Goal: Information Seeking & Learning: Check status

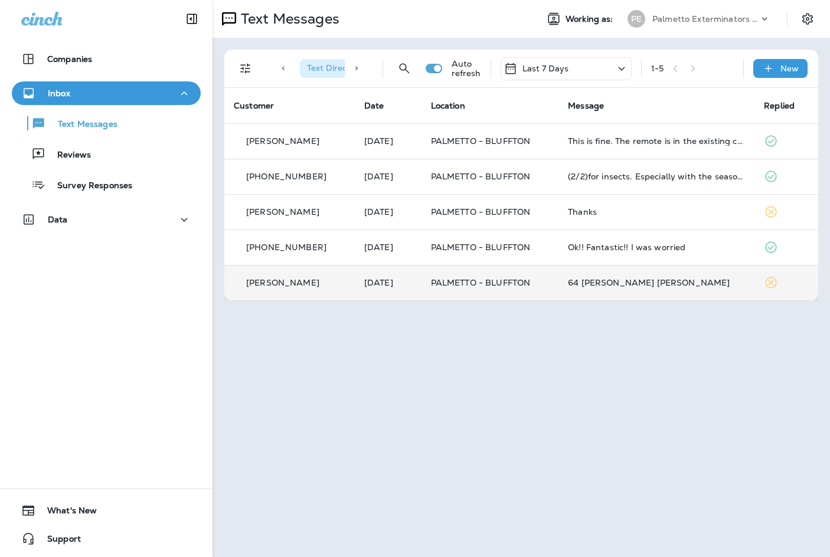
click at [411, 286] on p "[DATE]" at bounding box center [388, 282] width 48 height 9
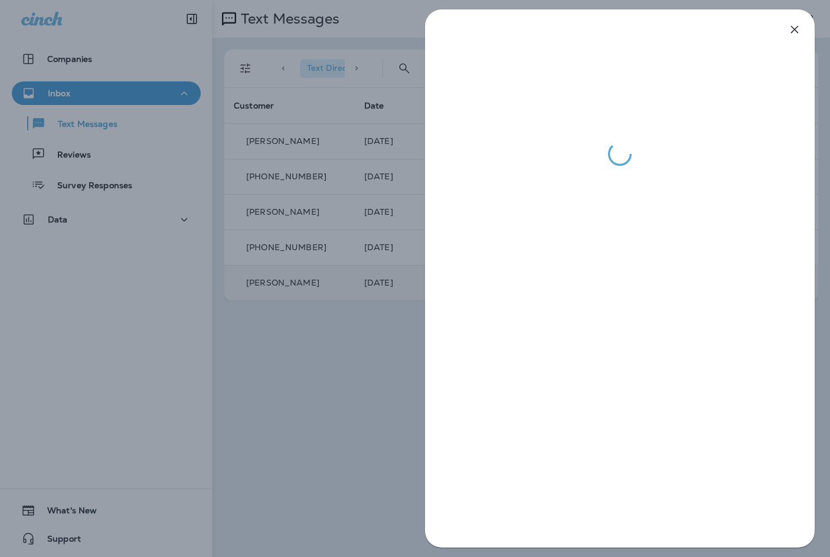
click at [798, 29] on icon "button" at bounding box center [794, 29] width 14 height 14
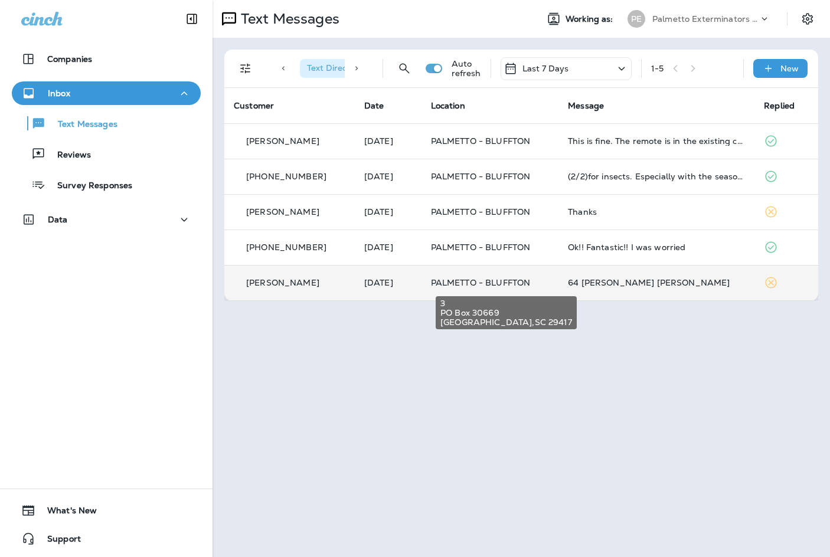
click at [465, 278] on span "PALMETTO - BLUFFTON" at bounding box center [481, 282] width 100 height 11
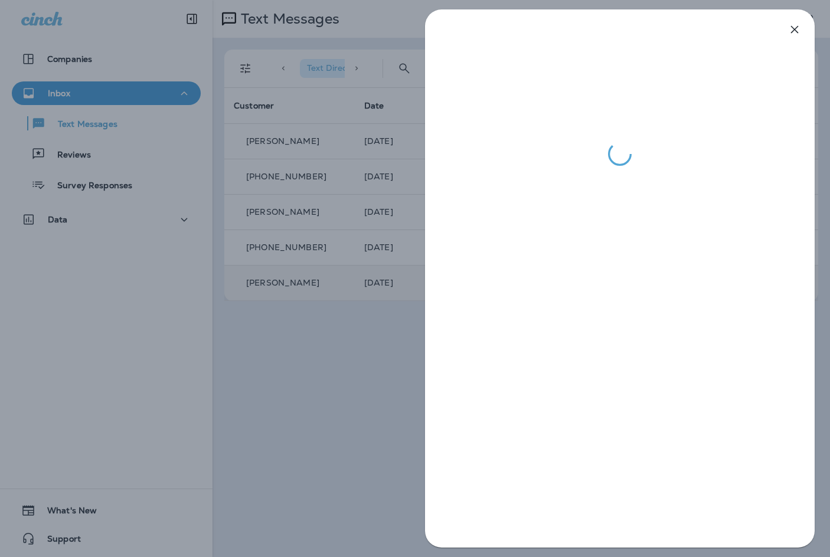
click at [796, 28] on icon "button" at bounding box center [795, 30] width 8 height 8
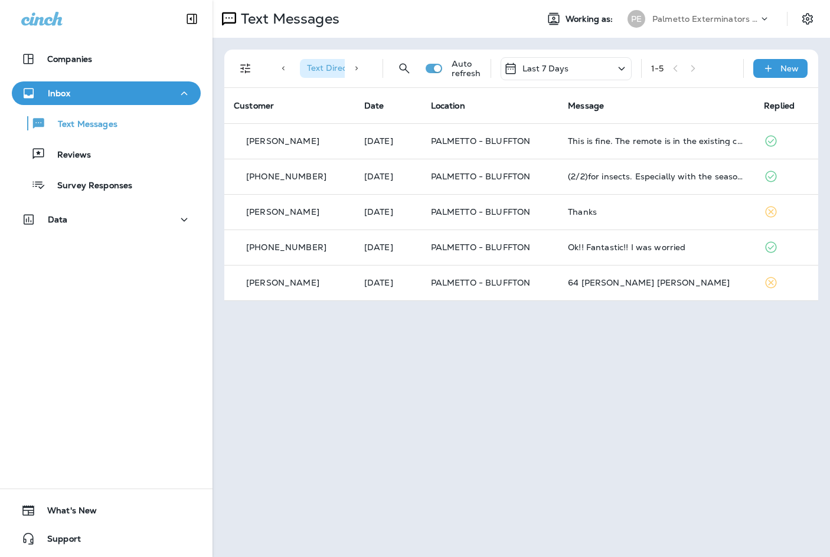
click at [764, 20] on icon at bounding box center [765, 19] width 12 height 12
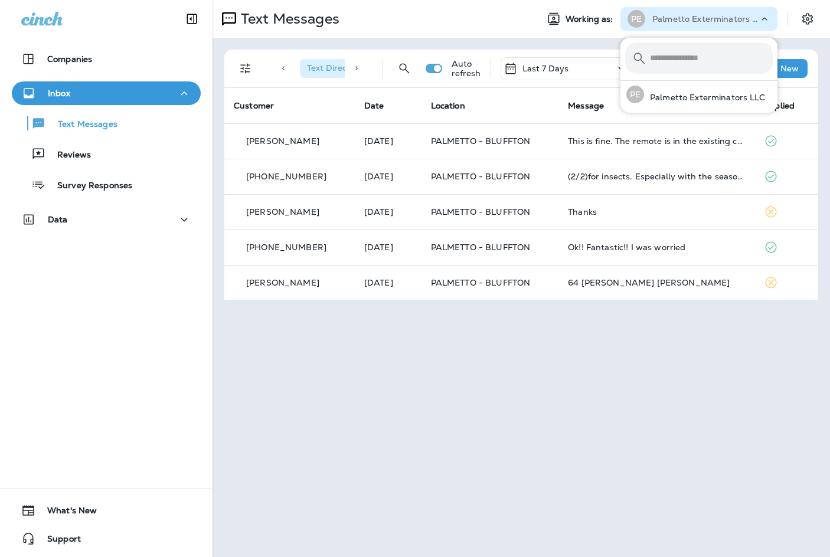
click at [489, 18] on div "Text Messages" at bounding box center [370, 19] width 315 height 24
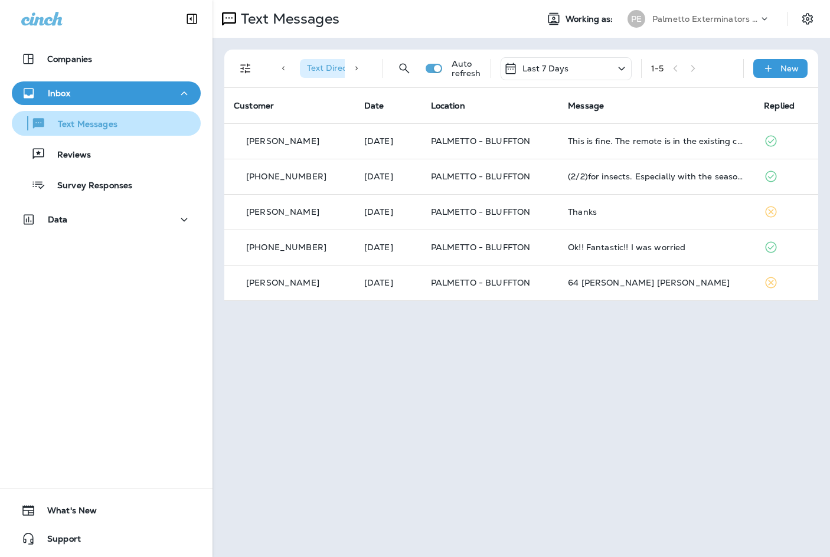
click at [93, 125] on p "Text Messages" at bounding box center [81, 124] width 71 height 11
click at [249, 63] on icon "Filters" at bounding box center [245, 68] width 14 height 14
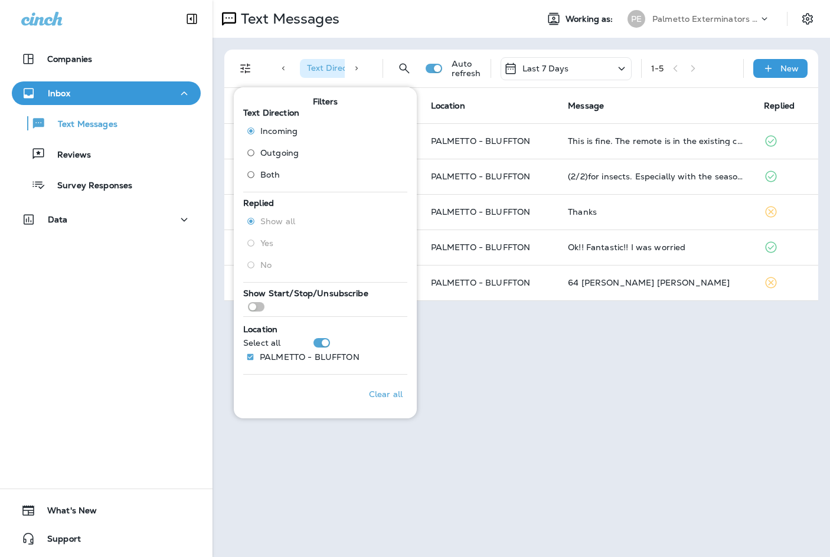
click at [316, 415] on div "Filters Text Direction Incoming Outgoing Both Replied Show all Yes No Show Star…" at bounding box center [325, 252] width 183 height 331
click at [313, 41] on div "Text Direction : Incoming Auto refresh Last 7 Days 1 - 5 New Customer Date Loca…" at bounding box center [521, 175] width 617 height 275
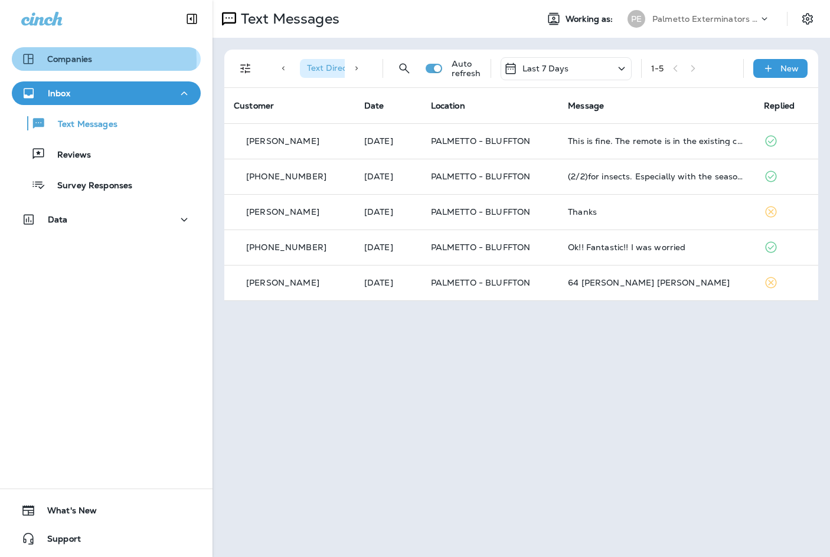
click at [97, 61] on div "Companies" at bounding box center [106, 59] width 170 height 14
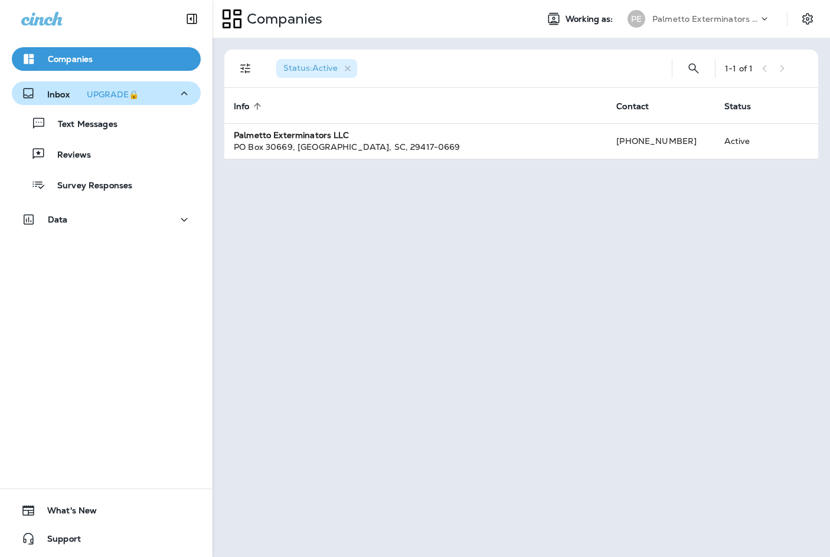
click at [165, 94] on div "Inbox UPGRADE🔒" at bounding box center [106, 93] width 170 height 15
click at [177, 94] on icon "button" at bounding box center [184, 93] width 14 height 15
click at [123, 152] on div "Reviews" at bounding box center [106, 154] width 179 height 18
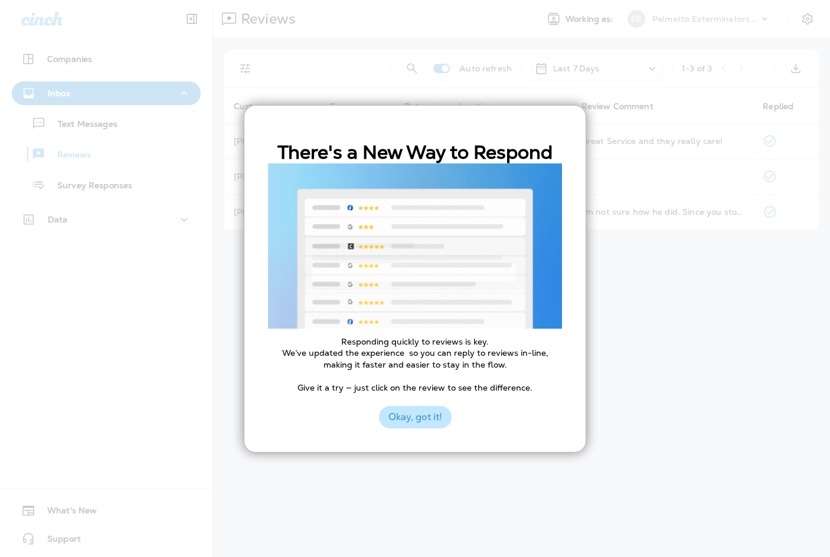
click at [411, 419] on button "Okay, got it!" at bounding box center [415, 417] width 73 height 22
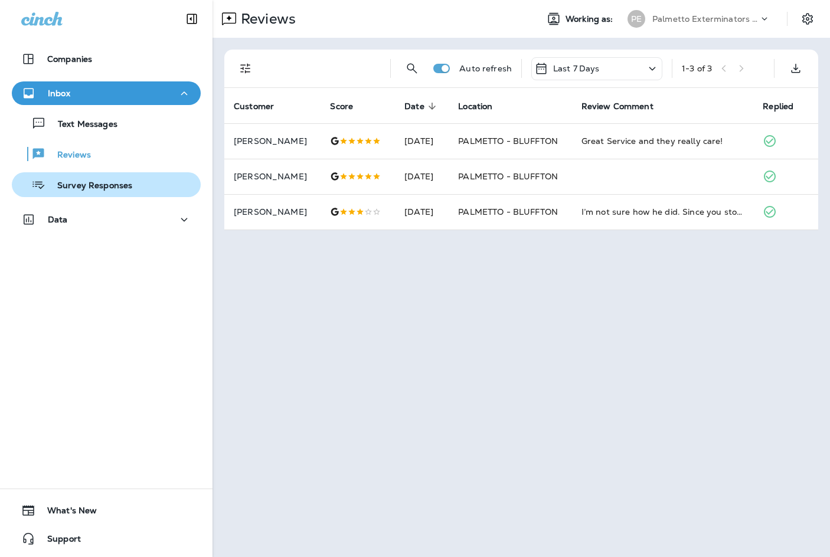
click at [133, 179] on div "Survey Responses" at bounding box center [106, 185] width 179 height 18
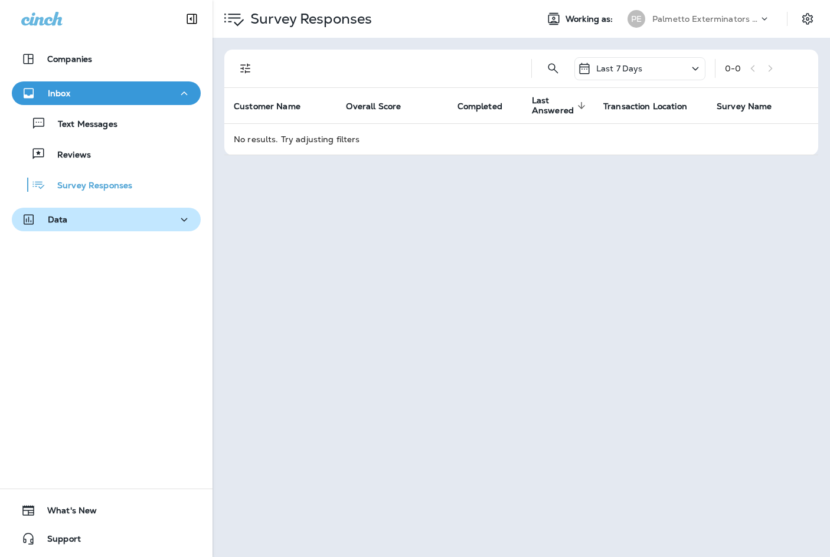
click at [107, 224] on div "Data" at bounding box center [106, 220] width 170 height 15
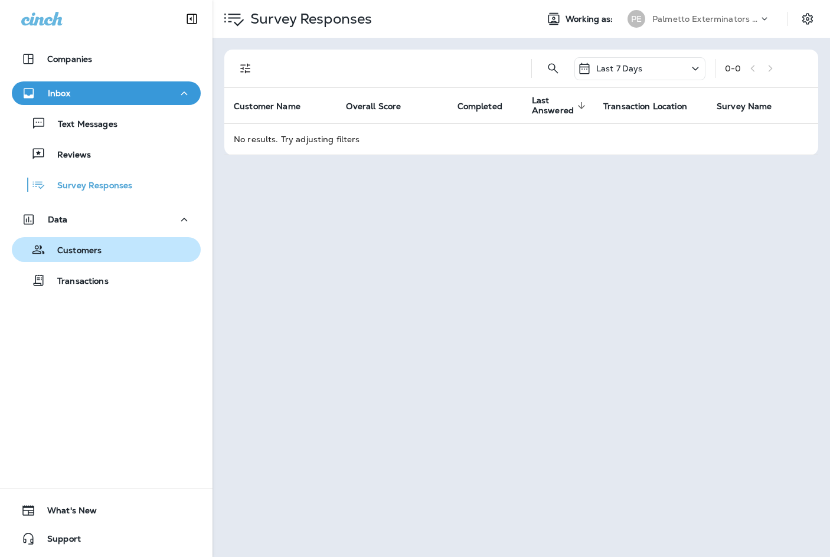
click at [97, 252] on p "Customers" at bounding box center [73, 251] width 56 height 11
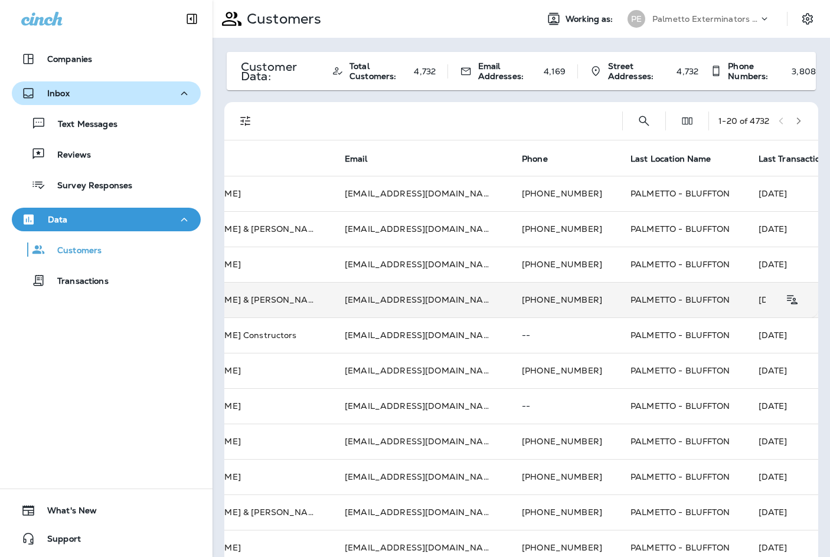
scroll to position [0, 132]
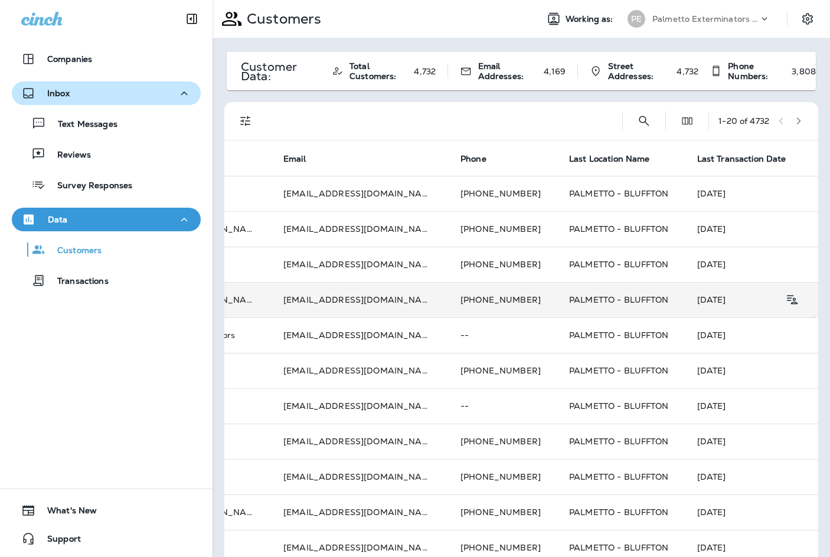
drag, startPoint x: 388, startPoint y: 282, endPoint x: 475, endPoint y: 285, distance: 86.2
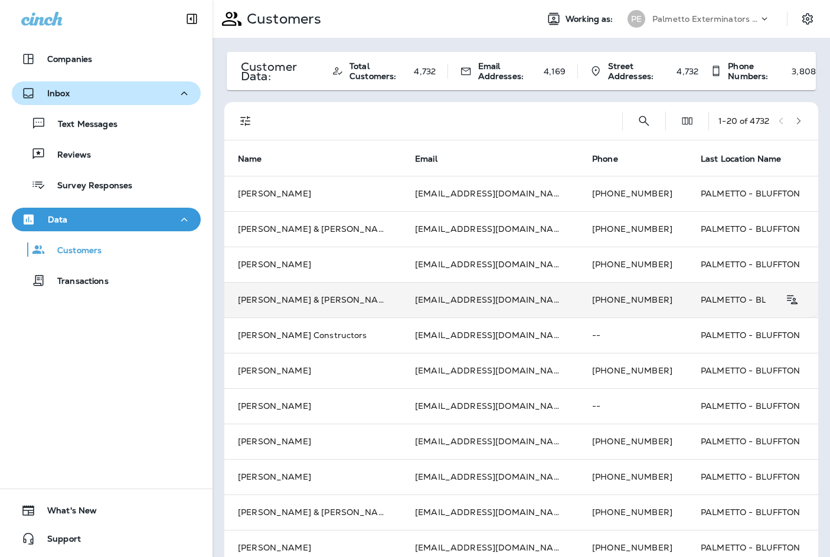
scroll to position [0, 0]
drag, startPoint x: 475, startPoint y: 282, endPoint x: 429, endPoint y: 283, distance: 46.1
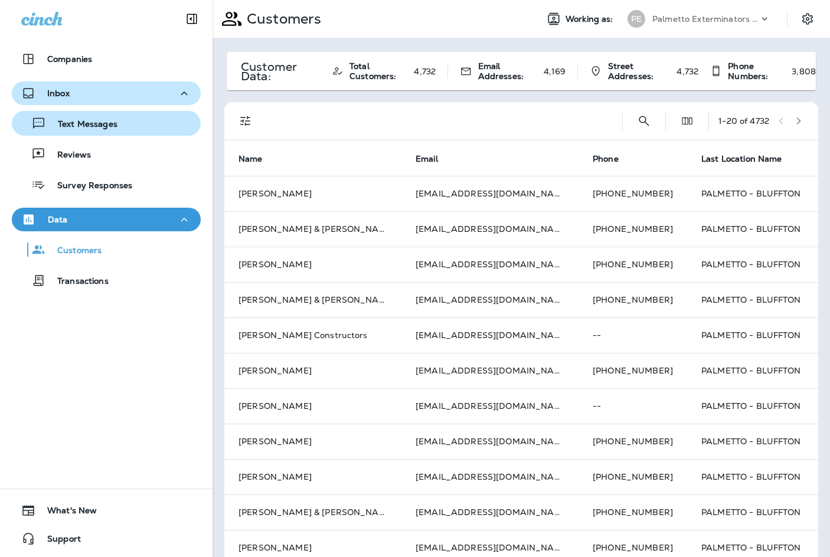
click at [92, 123] on p "Text Messages" at bounding box center [81, 124] width 71 height 11
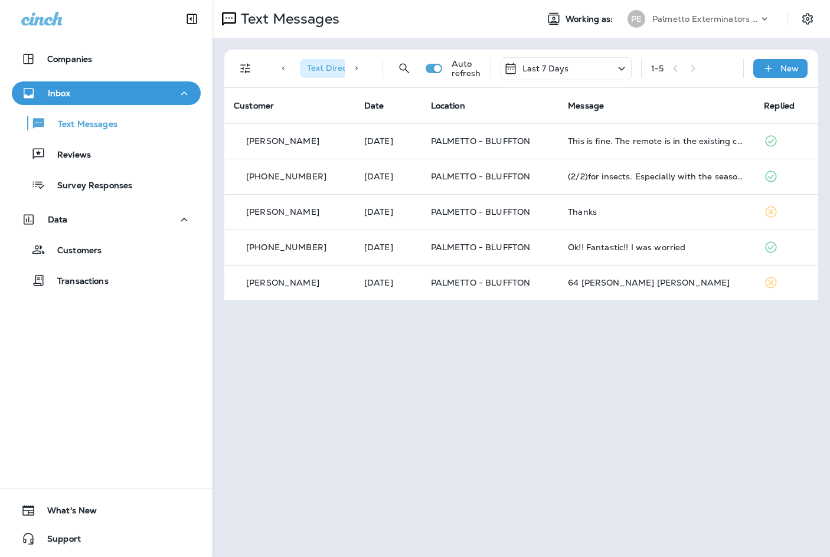
click at [624, 69] on icon at bounding box center [622, 68] width 14 height 15
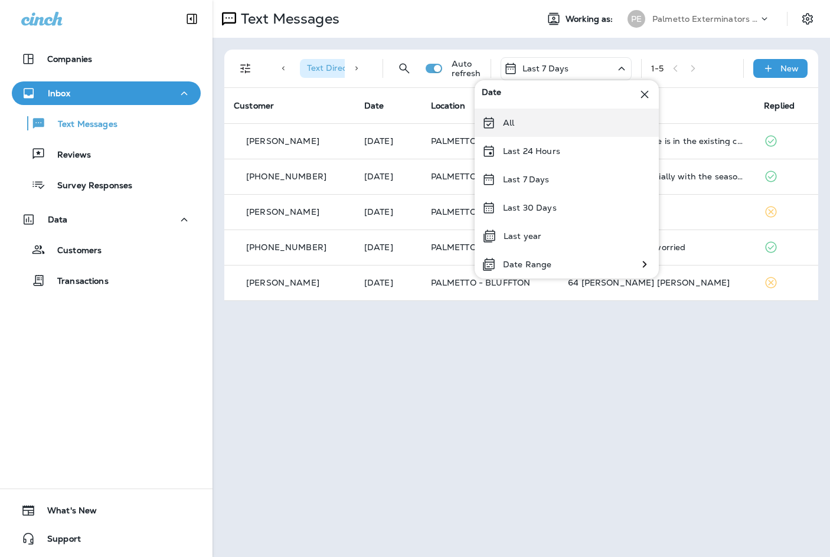
click at [534, 121] on div "All" at bounding box center [567, 123] width 184 height 28
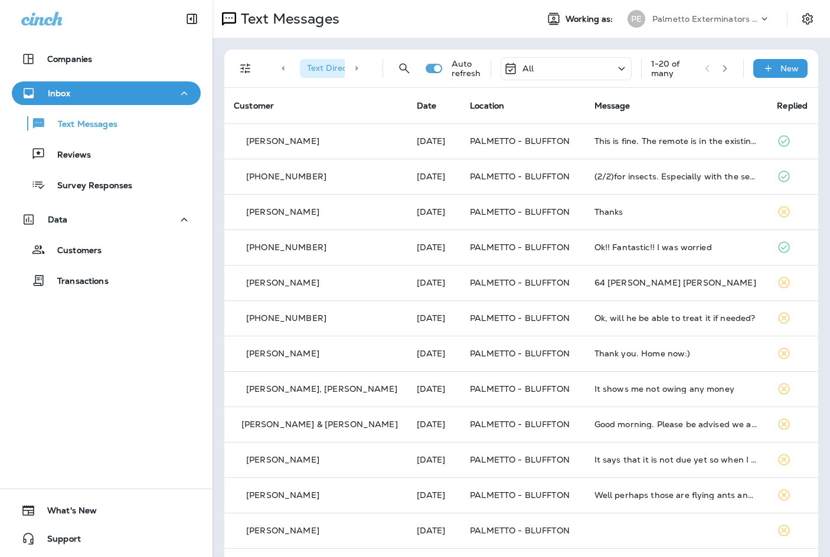
click at [352, 70] on icon at bounding box center [356, 68] width 8 height 8
click at [285, 70] on icon at bounding box center [283, 68] width 8 height 8
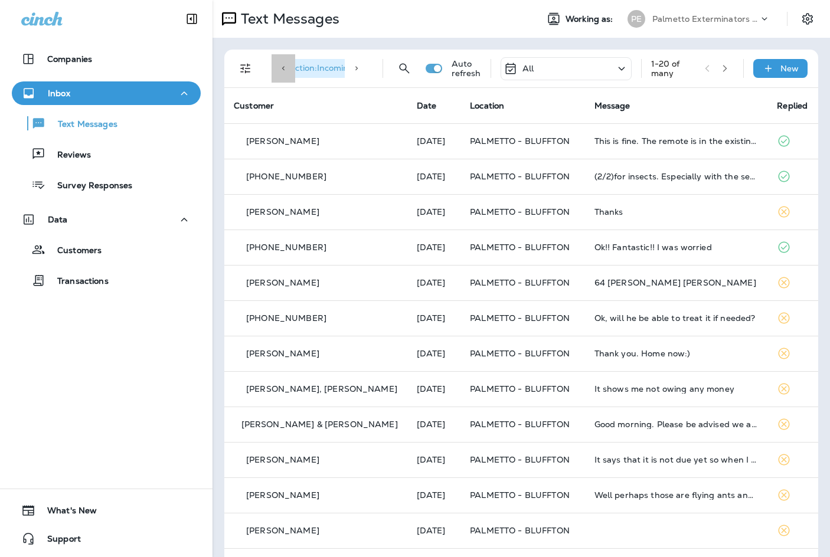
click at [282, 70] on icon at bounding box center [283, 68] width 8 height 8
click at [352, 70] on icon at bounding box center [356, 68] width 8 height 8
click at [352, 71] on icon at bounding box center [356, 68] width 8 height 8
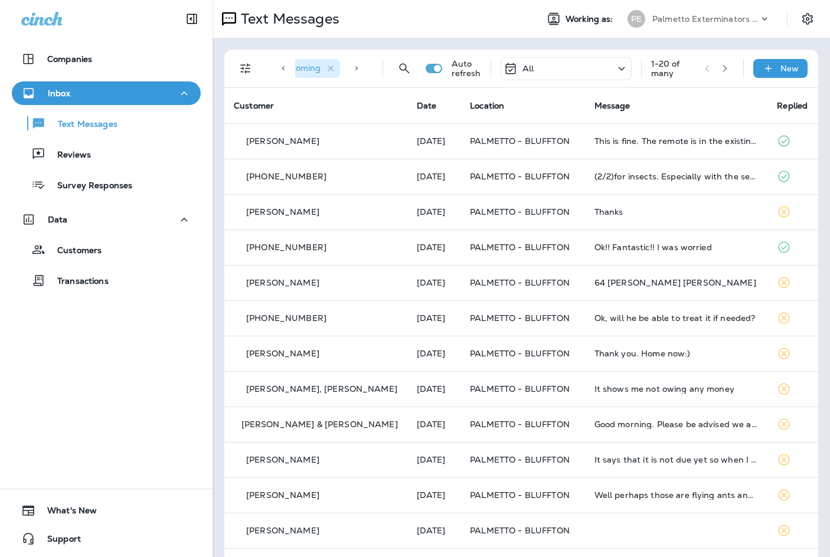
scroll to position [0, 84]
click at [616, 71] on icon at bounding box center [622, 68] width 14 height 15
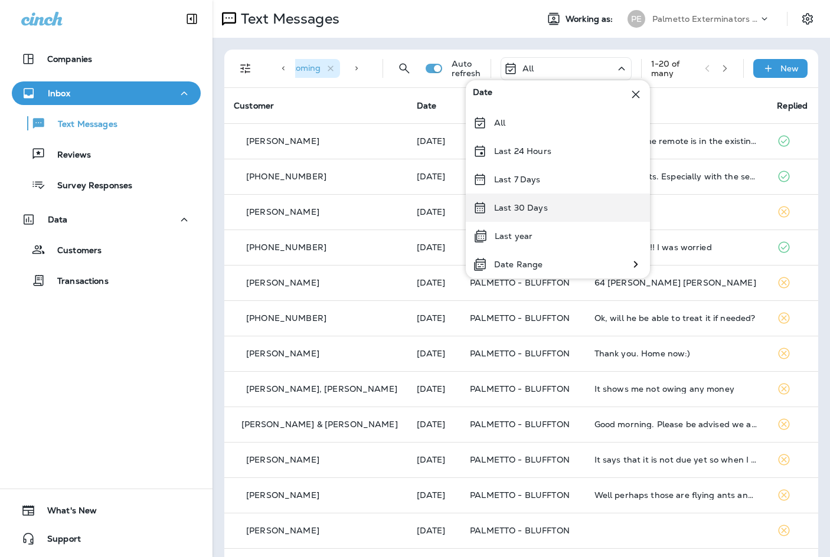
click at [609, 205] on div "Last 30 Days" at bounding box center [558, 208] width 184 height 28
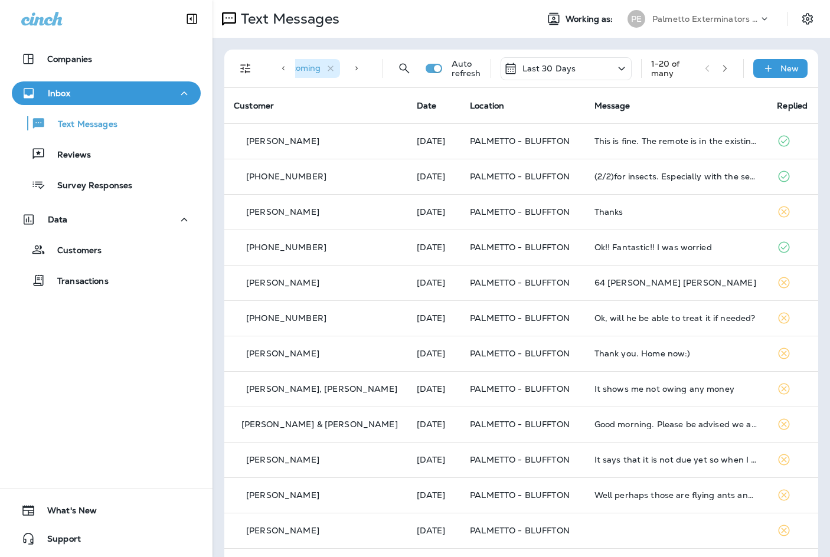
click at [616, 71] on icon at bounding box center [622, 68] width 14 height 15
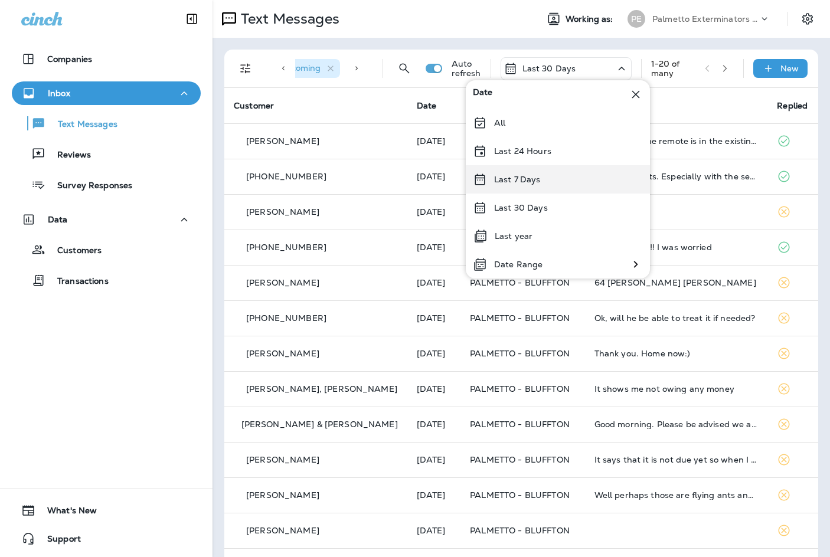
click at [574, 178] on div "Last 7 Days" at bounding box center [558, 179] width 184 height 28
